Goal: Task Accomplishment & Management: Complete application form

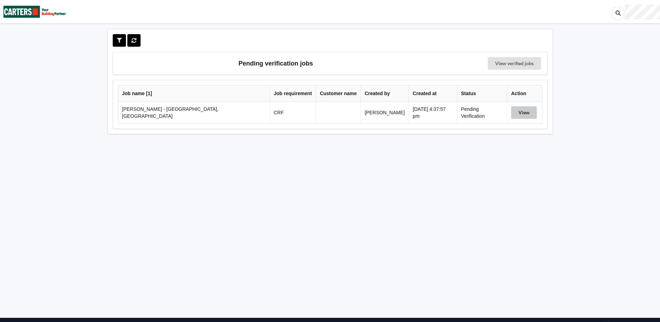
click at [516, 112] on button "View" at bounding box center [524, 112] width 26 height 13
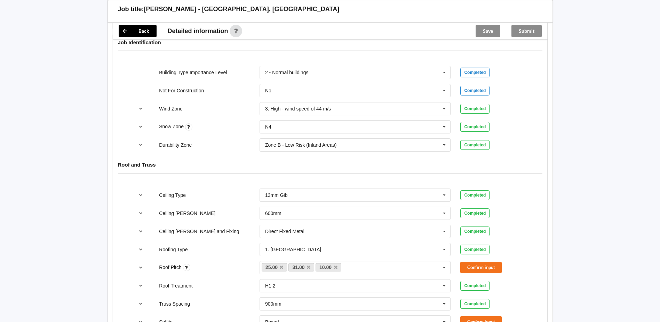
scroll to position [383, 0]
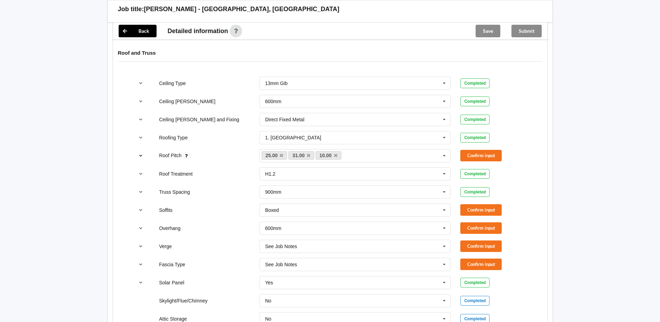
click at [140, 156] on icon "reference-toggle" at bounding box center [141, 155] width 6 height 4
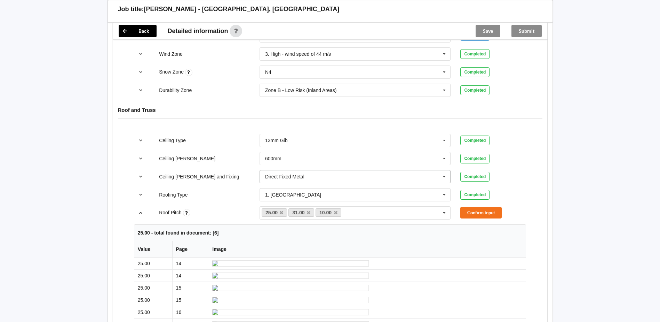
scroll to position [313, 0]
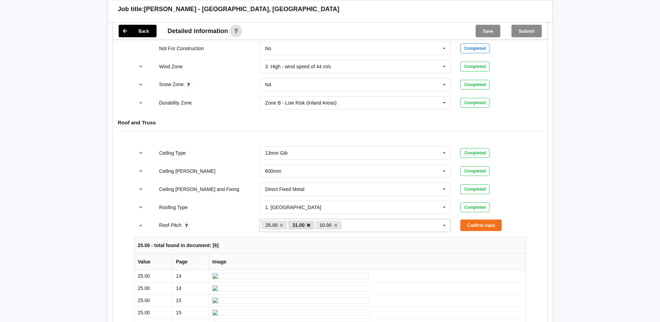
click at [308, 224] on icon at bounding box center [308, 225] width 3 height 5
click at [309, 227] on icon at bounding box center [308, 225] width 3 height 5
click at [473, 225] on button "Confirm input" at bounding box center [480, 224] width 41 height 11
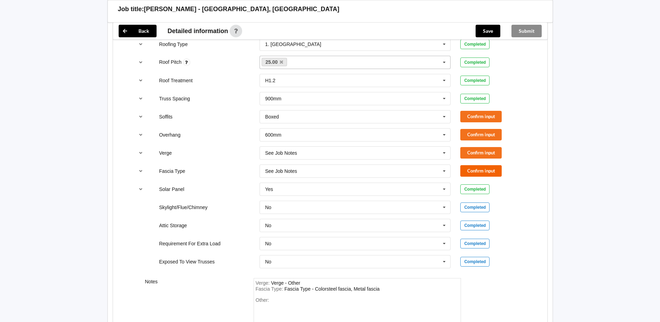
scroll to position [487, 0]
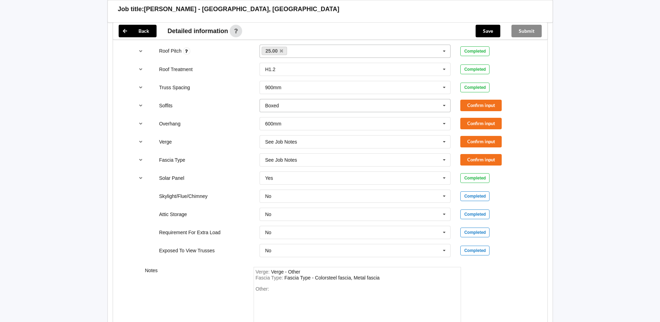
click at [285, 107] on input "text" at bounding box center [355, 105] width 191 height 13
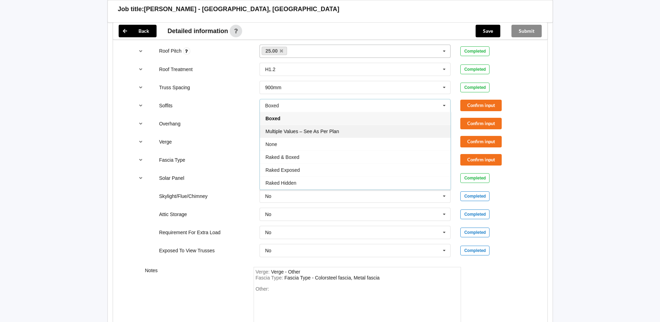
click at [299, 135] on div "Multiple Values – See As Per Plan" at bounding box center [355, 131] width 191 height 13
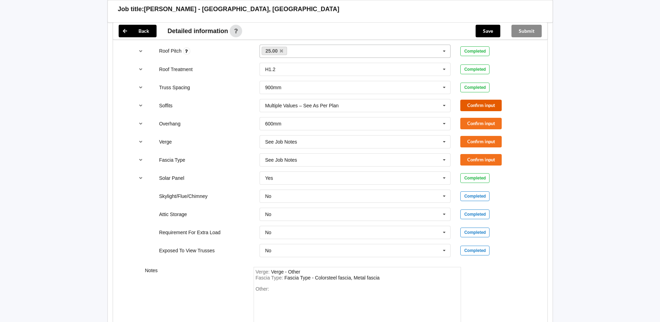
click at [481, 105] on button "Confirm input" at bounding box center [480, 105] width 41 height 11
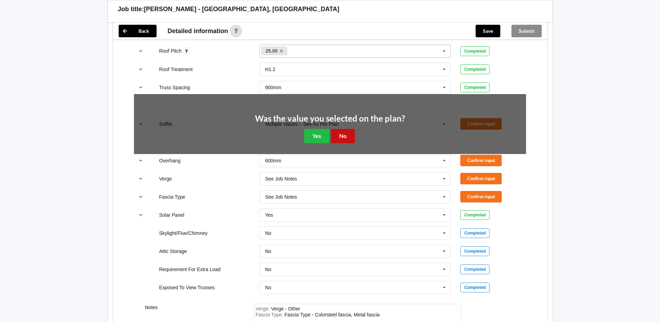
click at [347, 132] on button "No" at bounding box center [343, 136] width 24 height 14
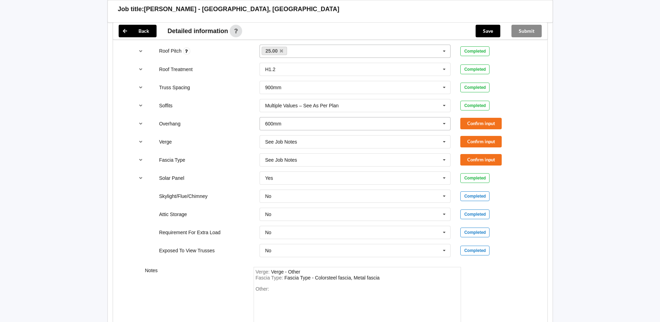
click at [313, 126] on input "text" at bounding box center [355, 123] width 191 height 13
click at [315, 188] on span "Multiple Values – See As Per Plan" at bounding box center [302, 188] width 73 height 6
click at [472, 125] on button "Confirm input" at bounding box center [480, 123] width 41 height 11
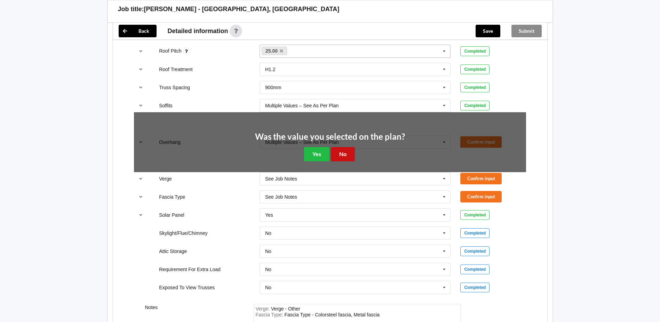
click at [334, 151] on button "No" at bounding box center [343, 154] width 24 height 14
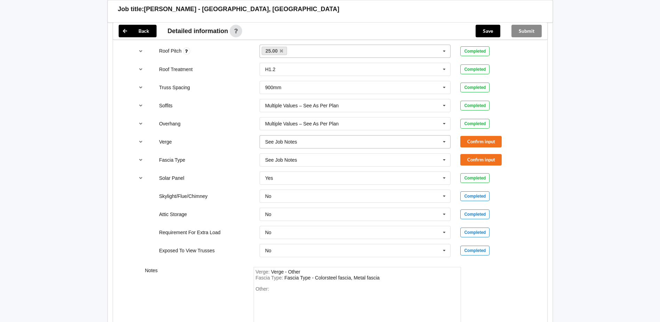
click at [300, 142] on input "text" at bounding box center [355, 141] width 191 height 13
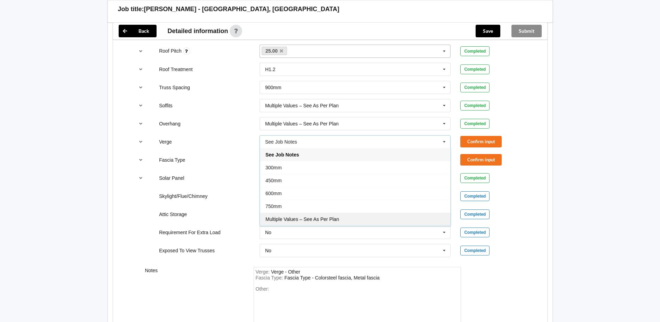
click at [309, 215] on div "Multiple Values – See As Per Plan" at bounding box center [355, 218] width 191 height 13
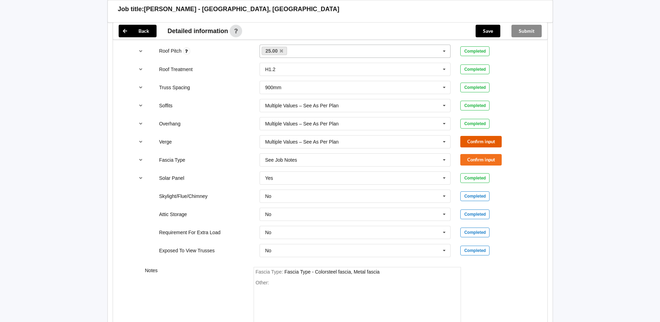
click at [480, 142] on button "Confirm input" at bounding box center [480, 141] width 41 height 11
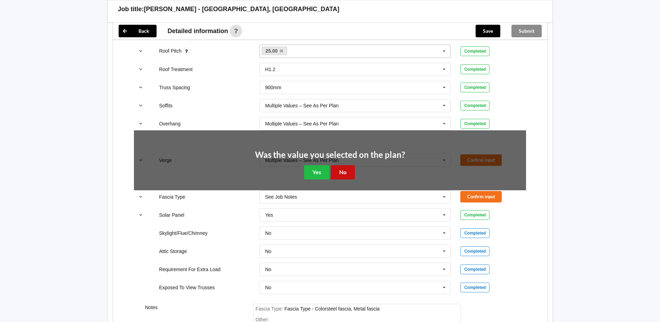
click at [342, 175] on button "No" at bounding box center [343, 172] width 24 height 14
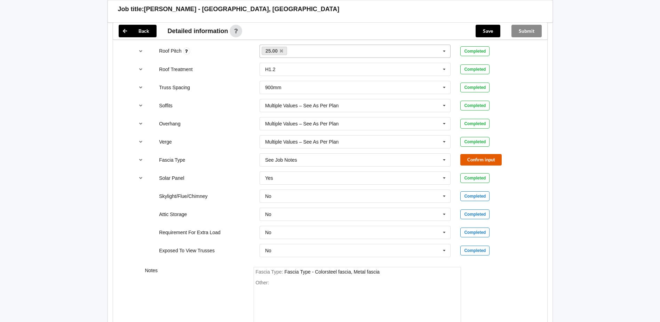
click at [470, 163] on button "Confirm input" at bounding box center [480, 159] width 41 height 11
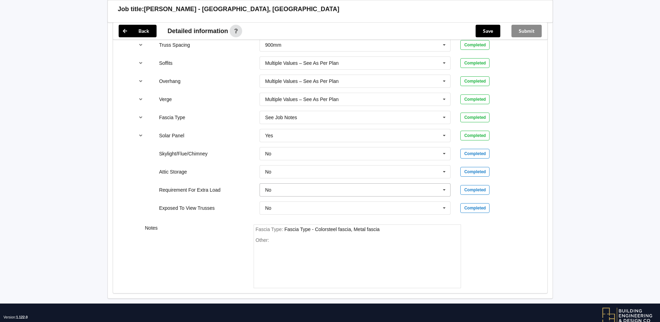
scroll to position [546, 0]
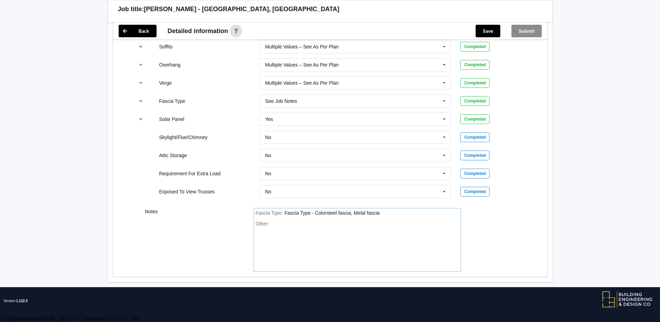
click at [287, 236] on div "Other:" at bounding box center [357, 245] width 203 height 49
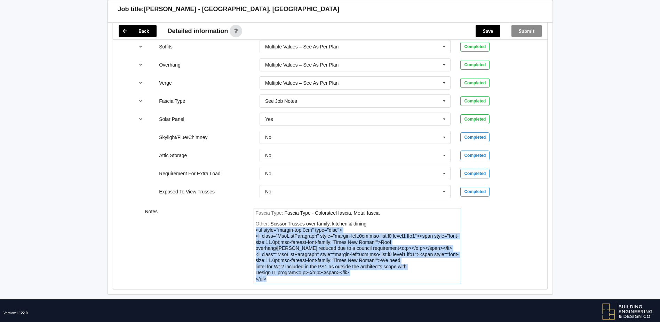
drag, startPoint x: 270, startPoint y: 279, endPoint x: 253, endPoint y: 231, distance: 51.7
click at [253, 231] on div "Fascia Type : Fascia Type - Colorsteel fascia, Metal fascia Other: Scissor Trus…" at bounding box center [357, 246] width 217 height 76
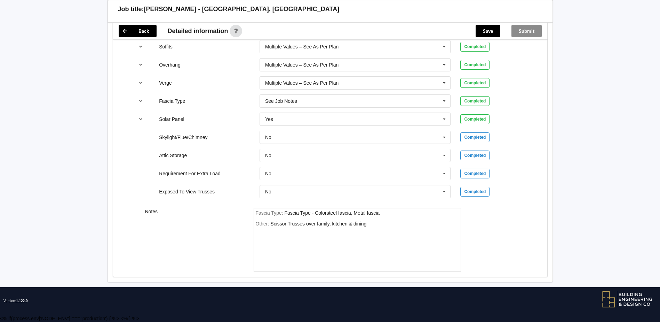
drag, startPoint x: 270, startPoint y: 233, endPoint x: 260, endPoint y: 234, distance: 9.9
click at [258, 236] on div "Other: Scissor Trusses over family, kitchen & dining" at bounding box center [357, 245] width 203 height 49
click at [265, 230] on div "Other: Scissor Trusses over family, kitchen & dining" at bounding box center [357, 245] width 203 height 49
click at [295, 231] on div "Other: Scissor Trusses over family, kitchen & dining" at bounding box center [357, 245] width 203 height 49
drag, startPoint x: 379, startPoint y: 224, endPoint x: 365, endPoint y: 221, distance: 15.0
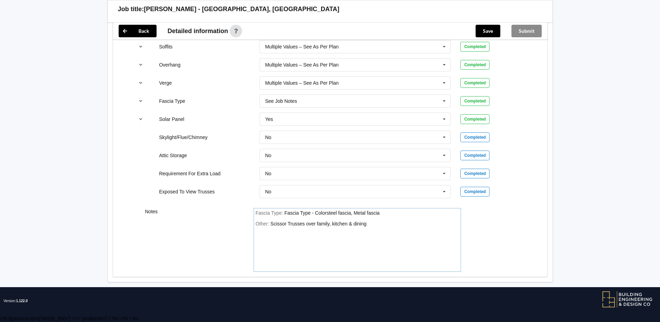
click at [378, 223] on div "Other: Scissor Trusses over family, kitchen & dining" at bounding box center [357, 245] width 203 height 49
drag, startPoint x: 260, startPoint y: 230, endPoint x: 293, endPoint y: 247, distance: 36.9
click at [293, 247] on div "Other: Scissor Trusses over family, kitchen & dining" at bounding box center [357, 245] width 203 height 49
click at [259, 230] on div "Other: Scissor Trusses over family, kitchen & dining" at bounding box center [357, 245] width 203 height 49
click at [518, 237] on div "Notes Fascia Type : Fascia Type - Colorsteel fascia, Metal fascia Other: Scisso…" at bounding box center [330, 240] width 434 height 74
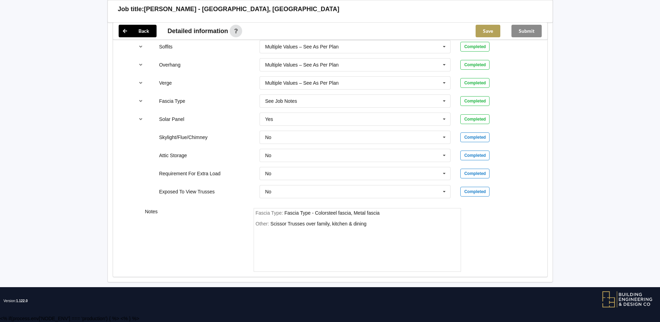
click at [487, 35] on button "Save" at bounding box center [488, 31] width 25 height 13
click at [537, 33] on div "Submit" at bounding box center [526, 31] width 41 height 17
click at [537, 33] on button "Submit" at bounding box center [527, 31] width 30 height 13
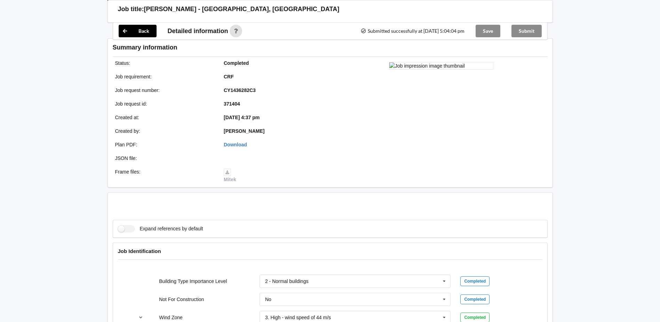
scroll to position [514, 0]
